Goal: Find contact information: Find contact information

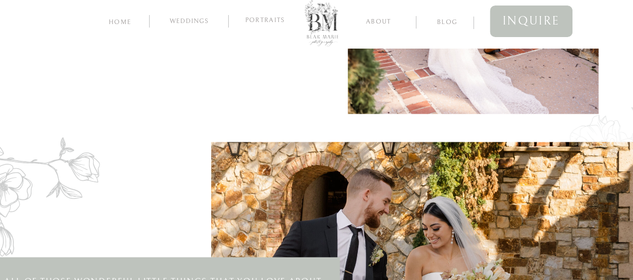
scroll to position [891, 0]
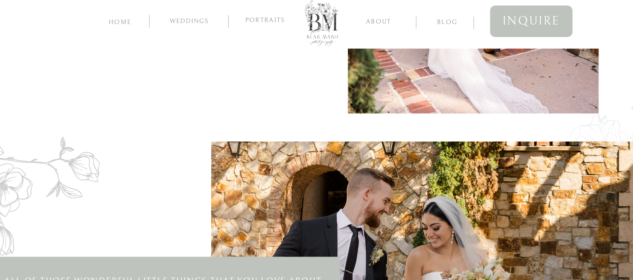
drag, startPoint x: 103, startPoint y: 195, endPoint x: 243, endPoint y: 180, distance: 141.5
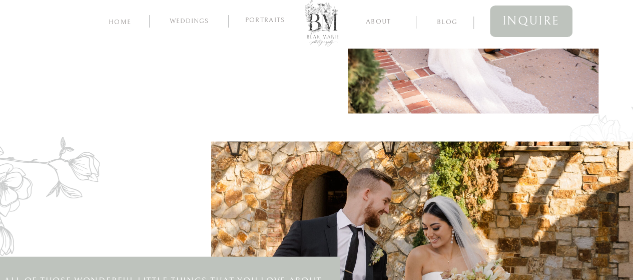
drag, startPoint x: 243, startPoint y: 180, endPoint x: 317, endPoint y: 170, distance: 74.8
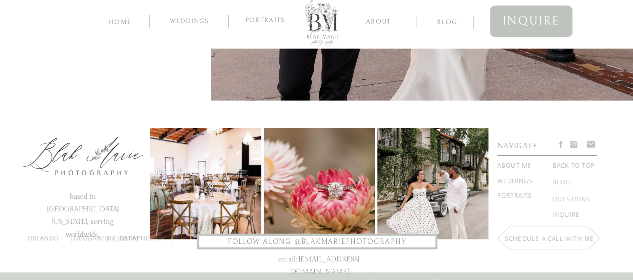
scroll to position [1269, 0]
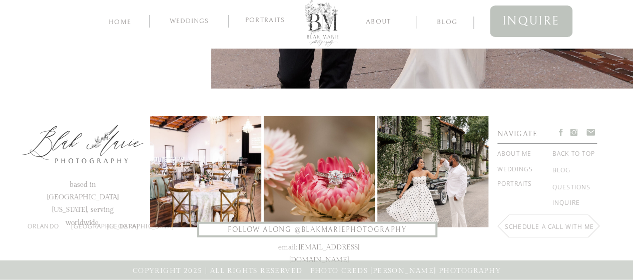
click at [562, 229] on nav "Schedule a call with me" at bounding box center [551, 231] width 92 height 20
